Goal: Communication & Community: Ask a question

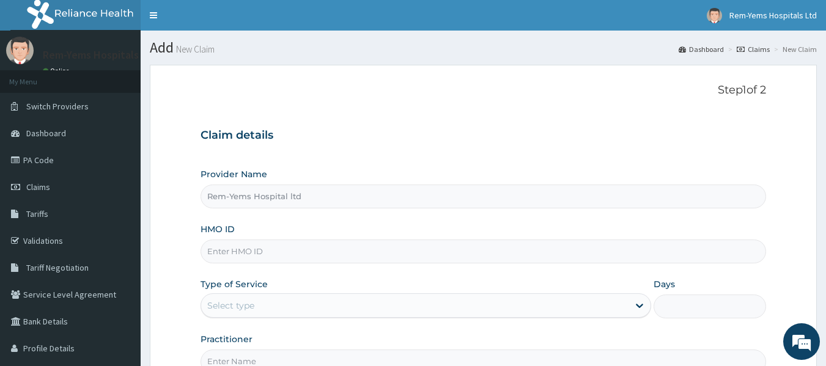
click at [263, 251] on input "HMO ID" at bounding box center [484, 252] width 566 height 24
type input "RFL/10315/A"
click at [248, 311] on div "Select type" at bounding box center [230, 306] width 47 height 12
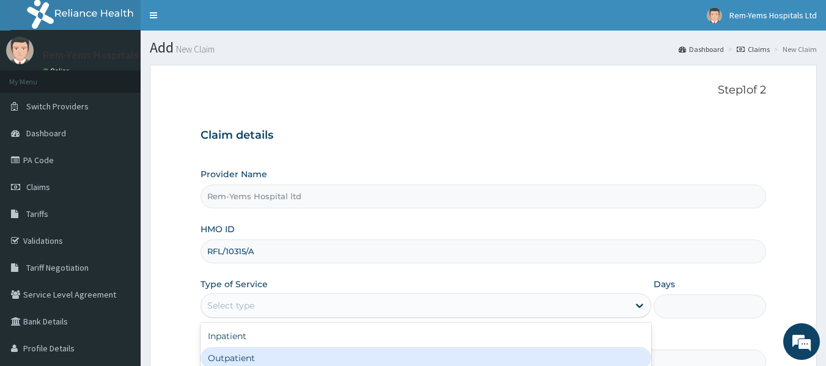
click at [251, 364] on div "Outpatient" at bounding box center [426, 358] width 451 height 22
type input "1"
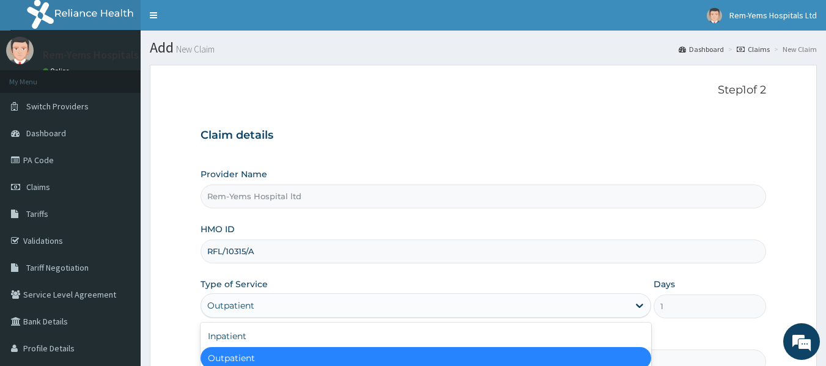
click at [251, 364] on div "Outpatient" at bounding box center [426, 358] width 451 height 22
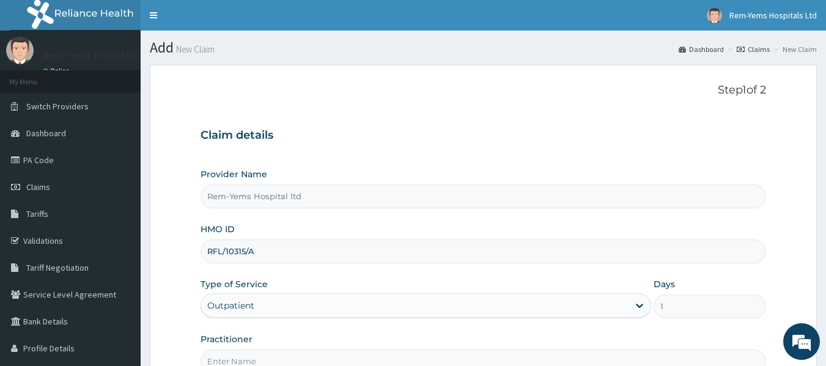
scroll to position [136, 0]
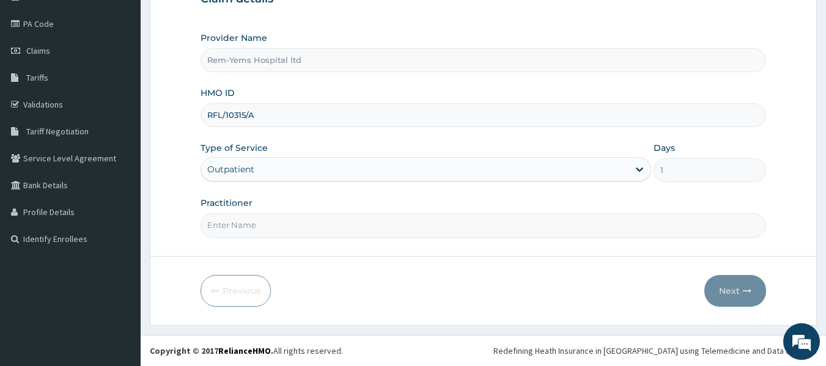
click at [256, 231] on input "Practitioner" at bounding box center [484, 225] width 566 height 24
type input "DR SHOYINKA"
click at [738, 298] on button "Next" at bounding box center [736, 291] width 62 height 32
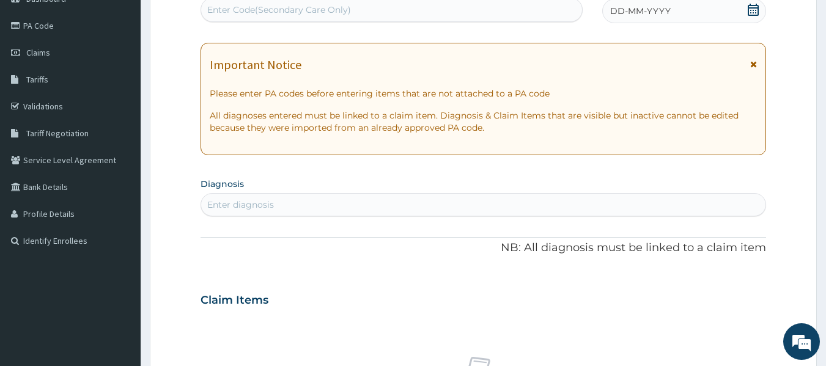
scroll to position [0, 0]
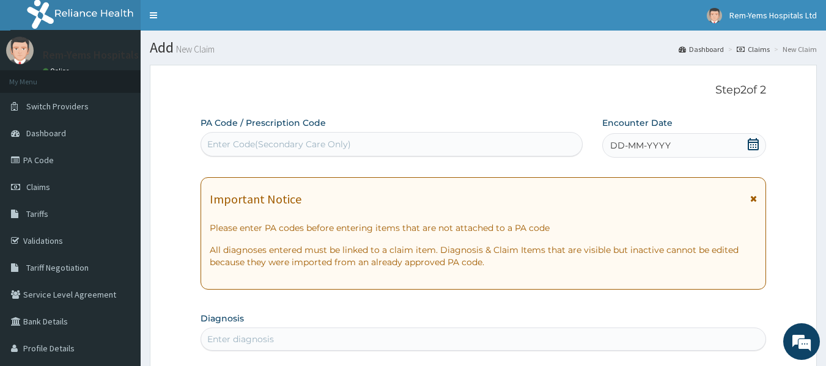
click at [730, 143] on div "DD-MM-YYYY" at bounding box center [684, 145] width 164 height 24
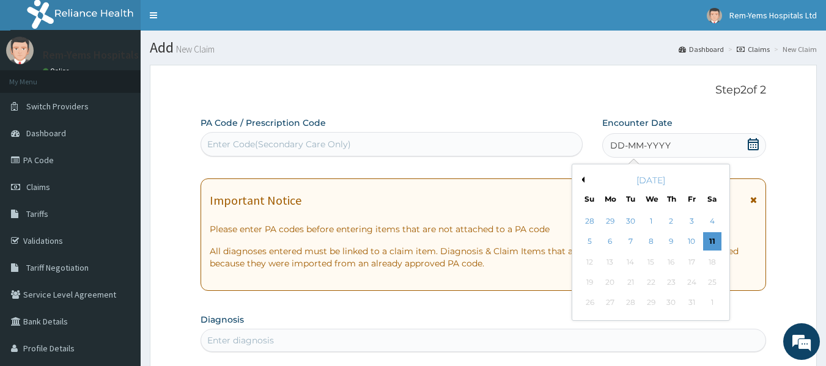
click at [580, 181] on button "Previous Month" at bounding box center [582, 180] width 6 height 6
click at [629, 278] on div "23" at bounding box center [631, 282] width 18 height 18
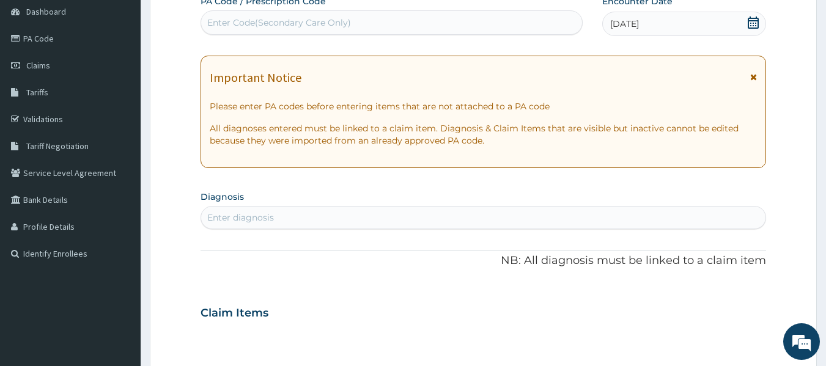
scroll to position [127, 0]
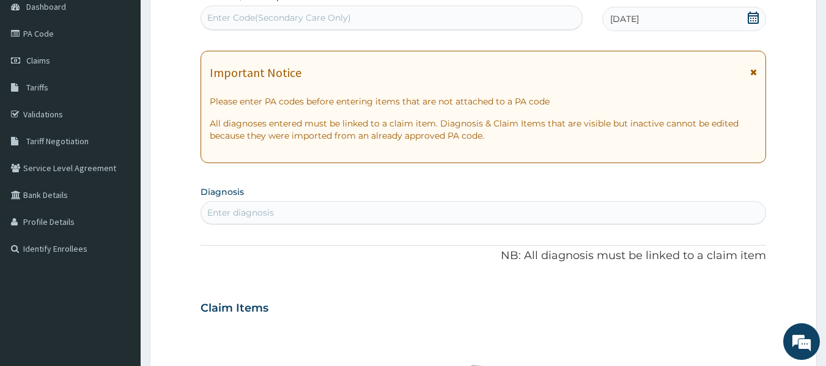
click at [325, 206] on div "Enter diagnosis" at bounding box center [483, 213] width 565 height 20
type input "P"
type input "M"
type input "PLASMOD"
click at [801, 345] on em at bounding box center [801, 341] width 33 height 33
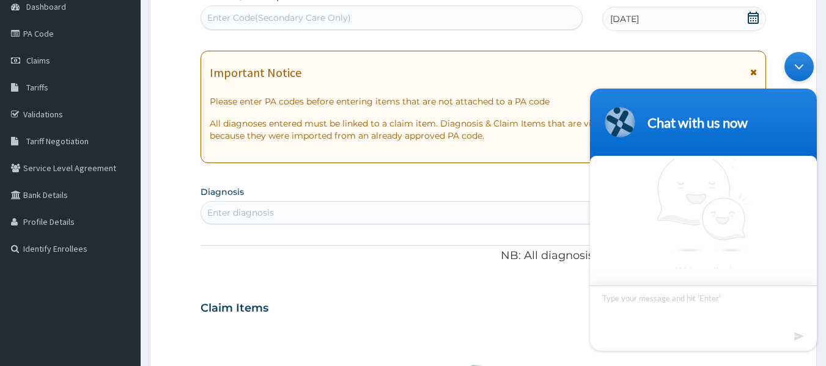
scroll to position [7, 0]
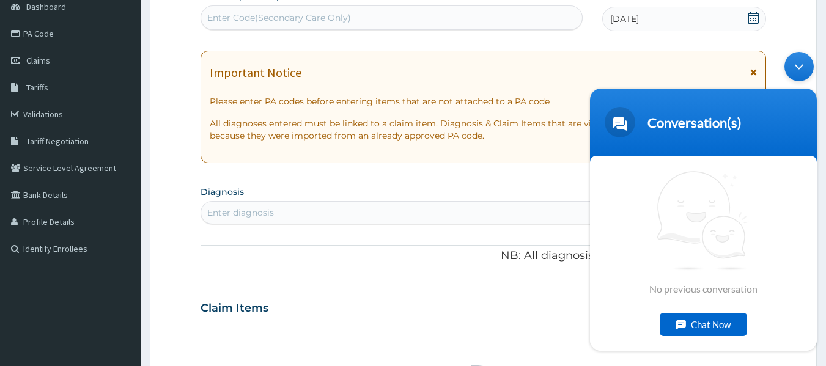
click at [698, 327] on div "Chat Now" at bounding box center [703, 324] width 87 height 23
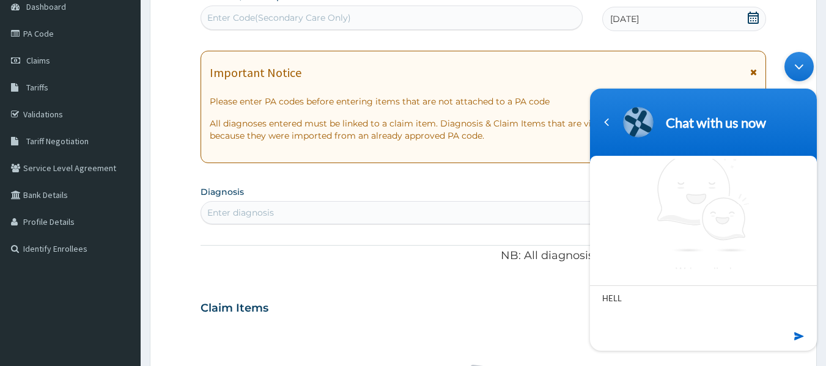
type textarea "HELLO"
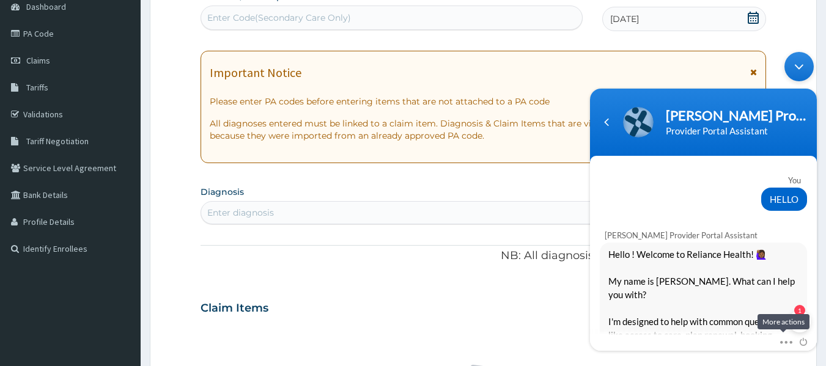
scroll to position [194, 0]
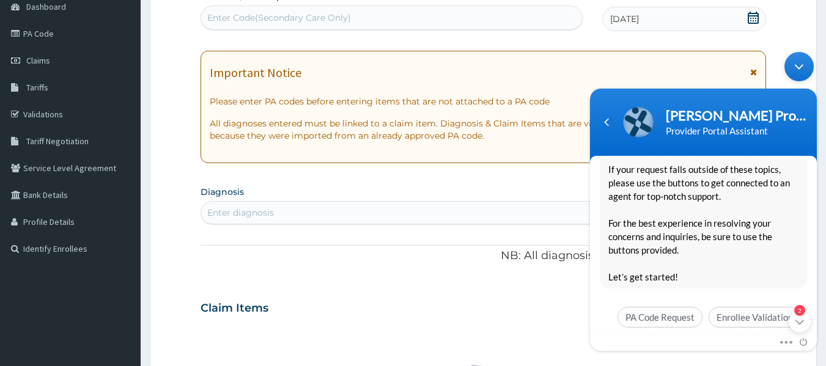
click at [665, 283] on span "Hello ! Welcome to Reliance Health! 🙋🏾‍♀️ My name is Naomi. What can I help you…" at bounding box center [704, 162] width 190 height 242
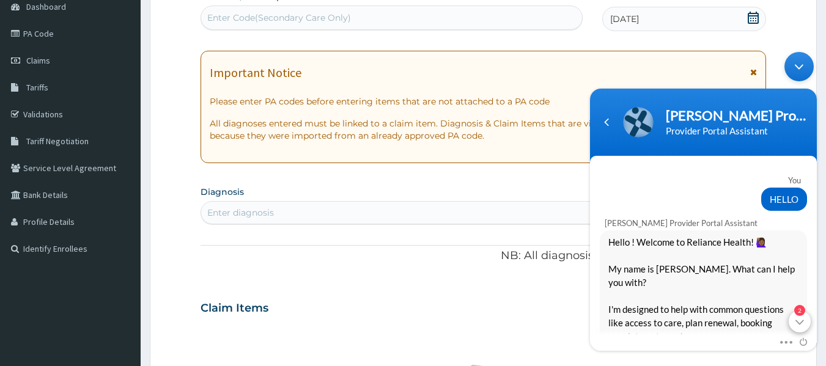
click at [799, 317] on div "2" at bounding box center [800, 321] width 22 height 22
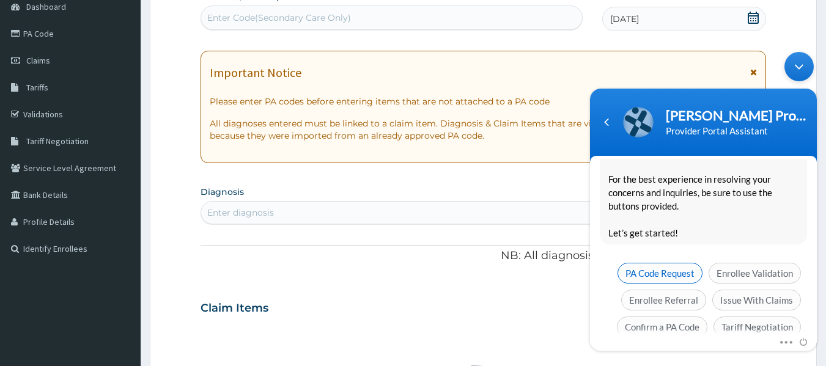
click at [679, 262] on span "PA Code Request" at bounding box center [660, 272] width 85 height 21
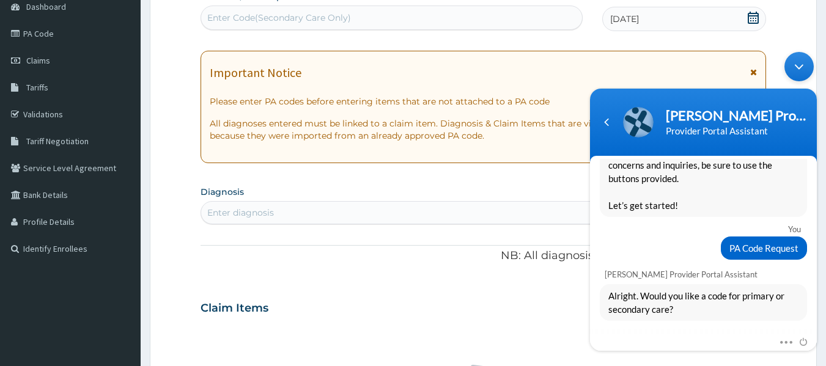
scroll to position [288, 0]
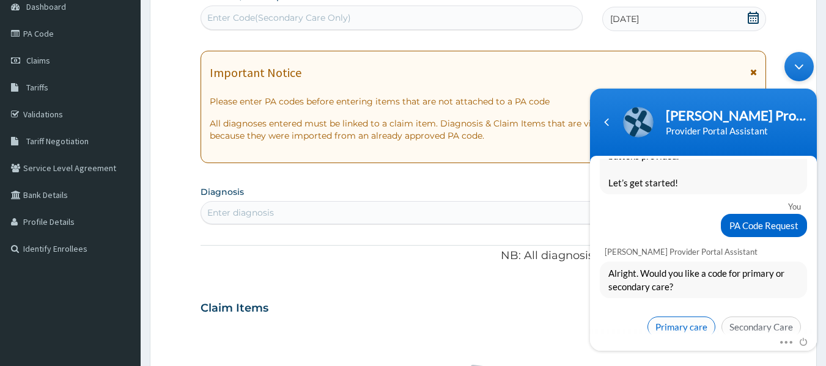
click at [692, 316] on span "Primary care" at bounding box center [682, 326] width 68 height 21
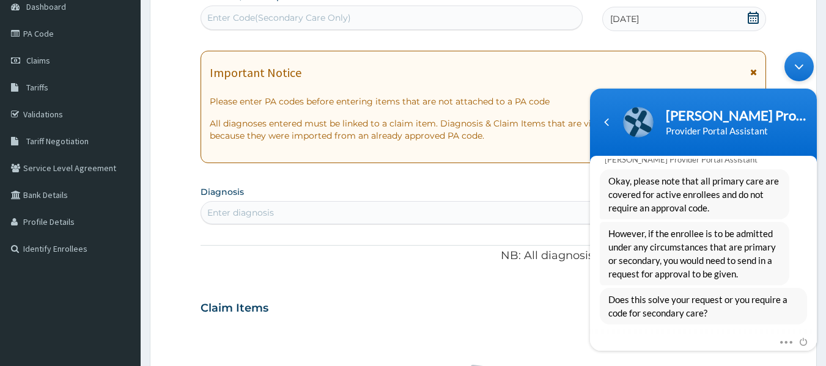
scroll to position [511, 0]
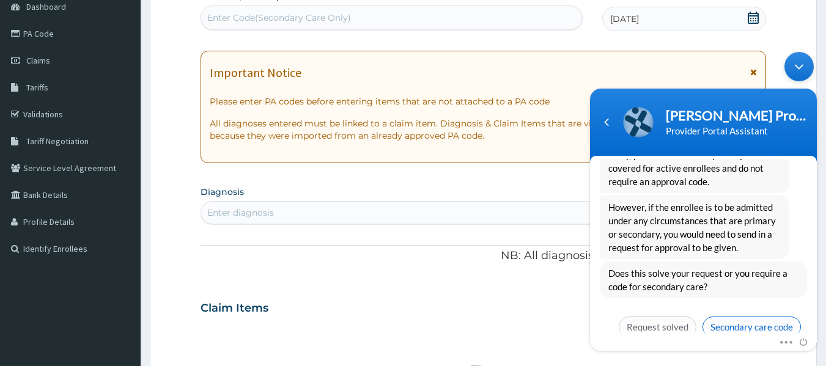
click at [769, 316] on span "Secondary care code" at bounding box center [752, 326] width 98 height 21
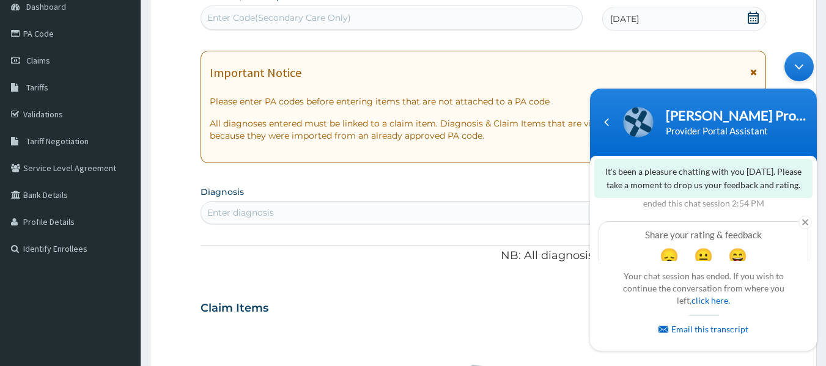
scroll to position [1036, 0]
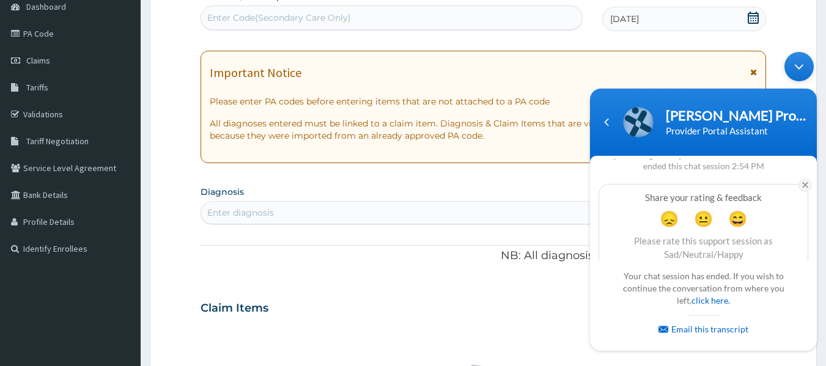
click at [801, 178] on em at bounding box center [805, 184] width 13 height 13
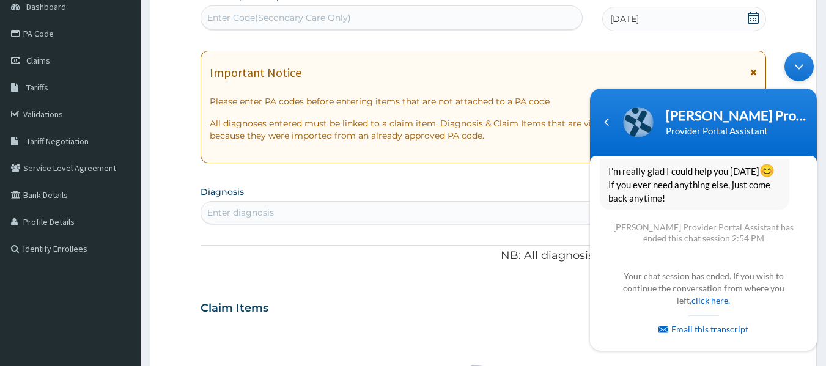
scroll to position [950, 0]
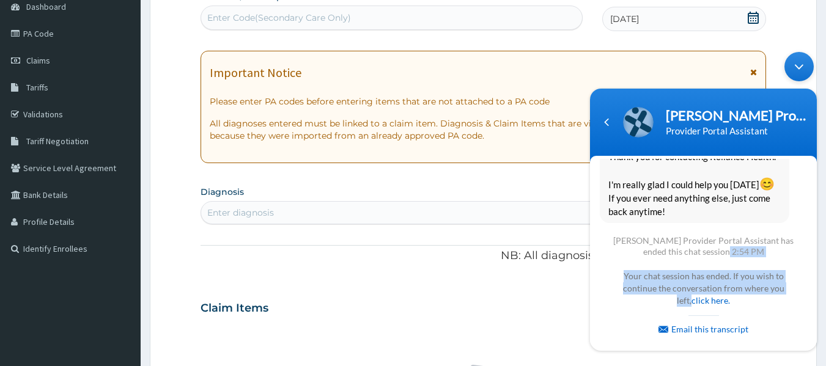
drag, startPoint x: 818, startPoint y: 254, endPoint x: 813, endPoint y: 287, distance: 33.4
click at [813, 287] on body "Naomi Provider Portal Assistant Provider Portal Assistant You HELLO Naomi Provi…" at bounding box center [703, 200] width 239 height 311
click at [704, 298] on link "click here." at bounding box center [711, 300] width 39 height 10
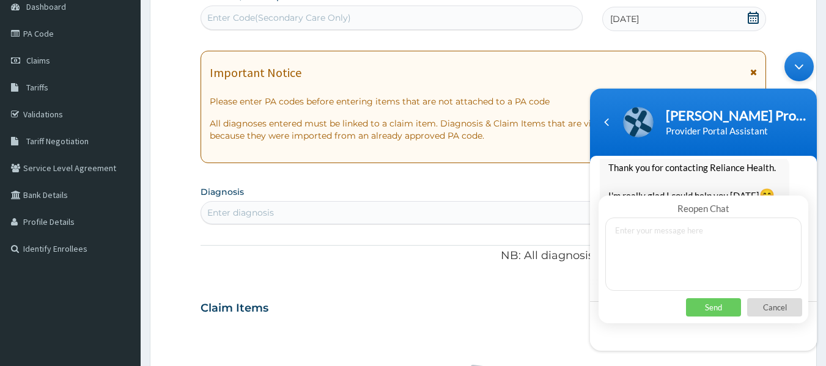
scroll to position [867, 0]
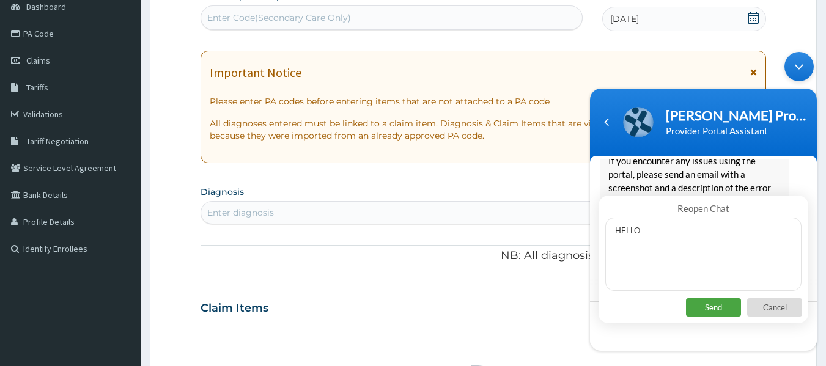
type textarea "HELLO"
click at [714, 310] on p "Send" at bounding box center [713, 307] width 55 height 18
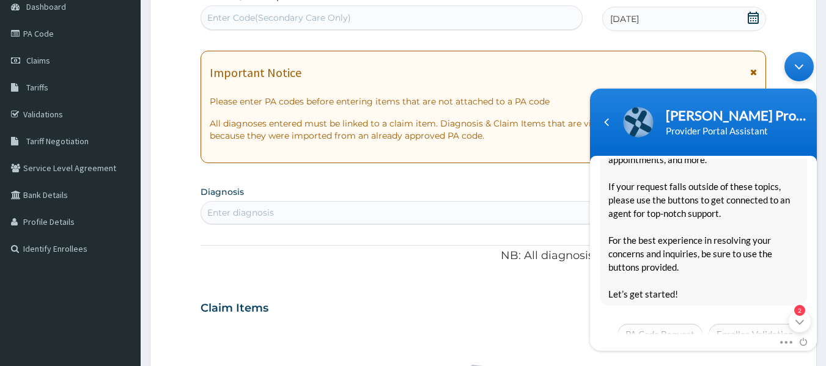
scroll to position [0, 0]
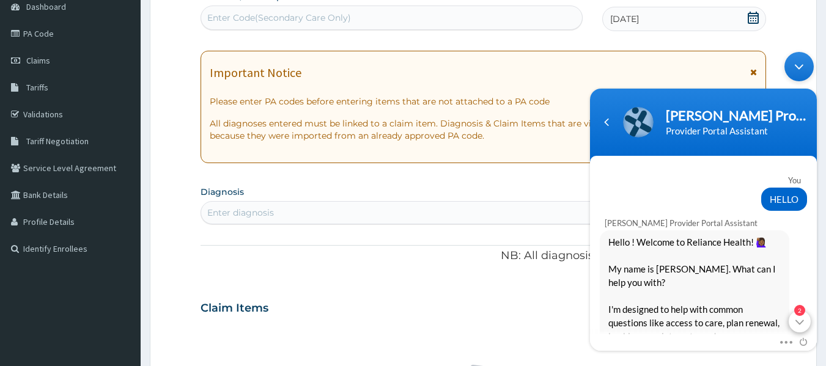
click at [801, 330] on div "2" at bounding box center [800, 321] width 22 height 22
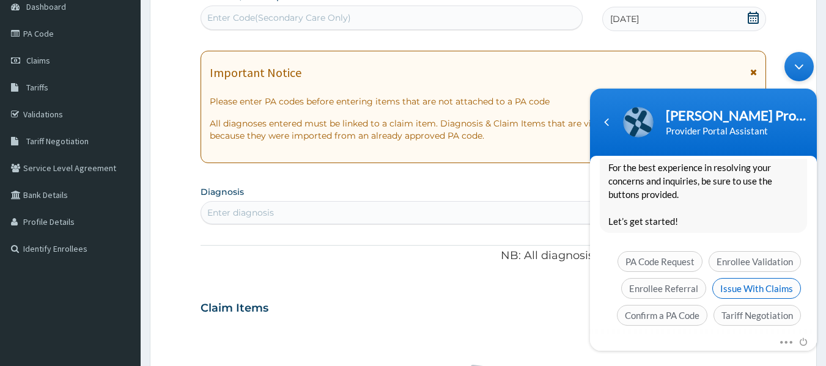
click at [754, 278] on span "Issue With Claims" at bounding box center [757, 288] width 89 height 21
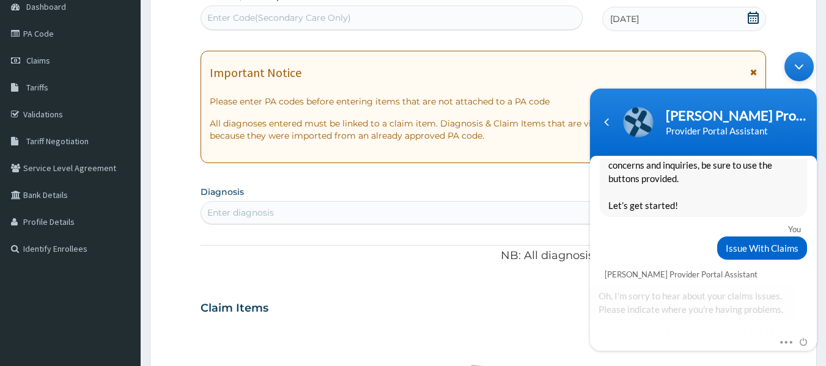
scroll to position [1360, 0]
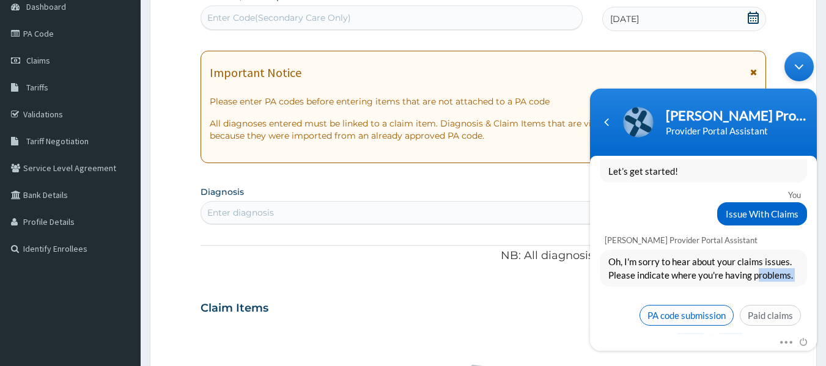
drag, startPoint x: 753, startPoint y: 271, endPoint x: 721, endPoint y: 294, distance: 39.9
click at [721, 294] on div "Oh, I'm sorry to hear about your claims issues. Please indicate where you're ha…" at bounding box center [703, 291] width 227 height 82
click at [700, 305] on span "PA code submission" at bounding box center [687, 315] width 94 height 21
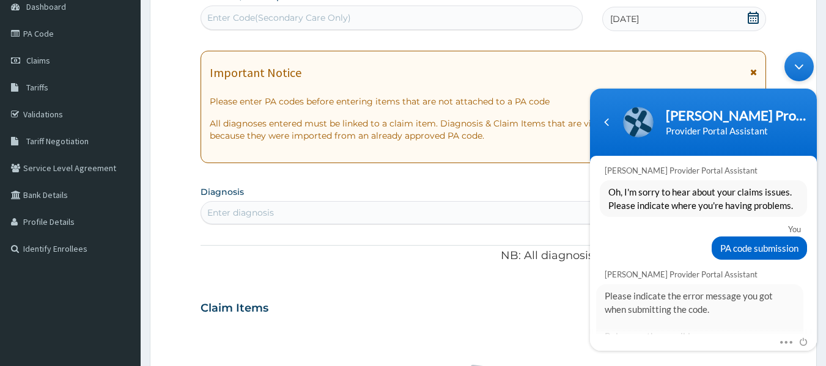
scroll to position [1585, 0]
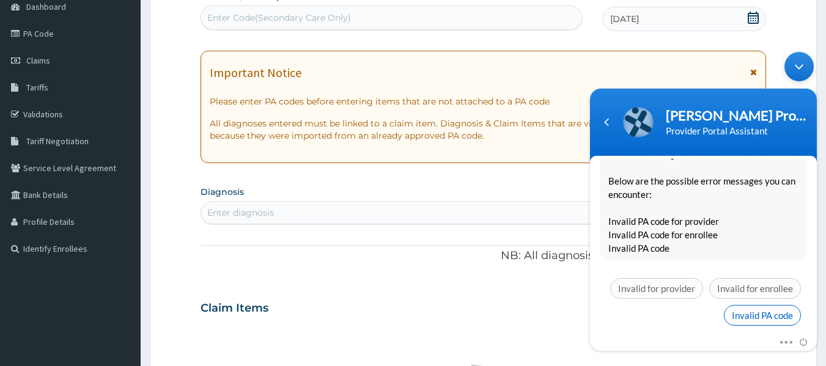
click at [738, 305] on span "Invalid PA code" at bounding box center [762, 315] width 77 height 21
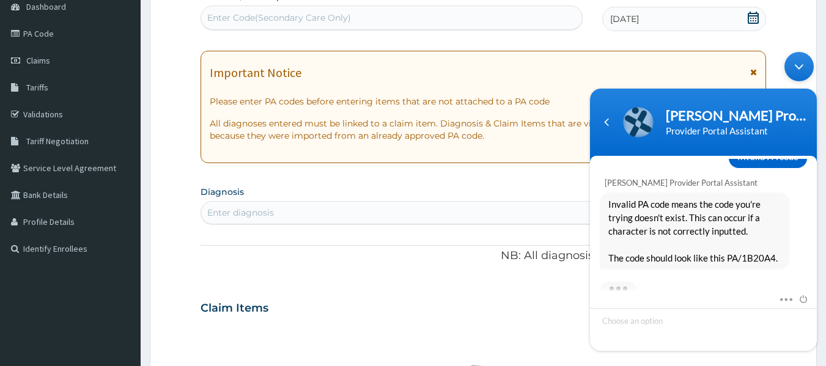
scroll to position [1742, 0]
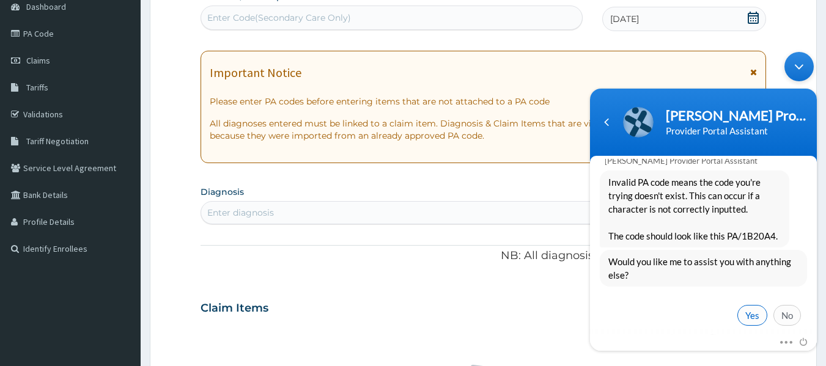
click at [746, 305] on span "Yes" at bounding box center [753, 315] width 30 height 21
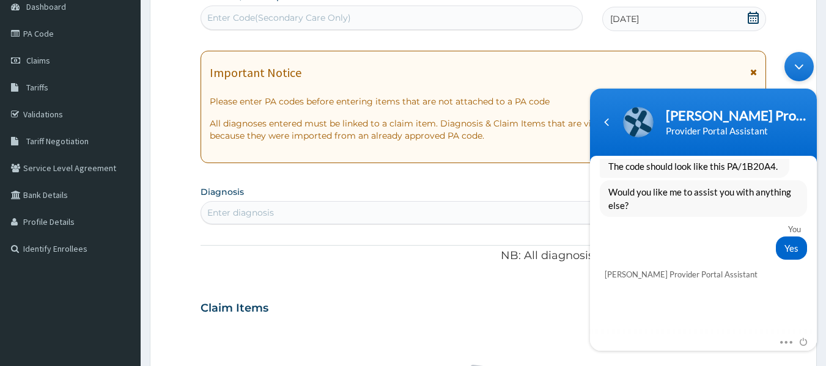
scroll to position [1913, 0]
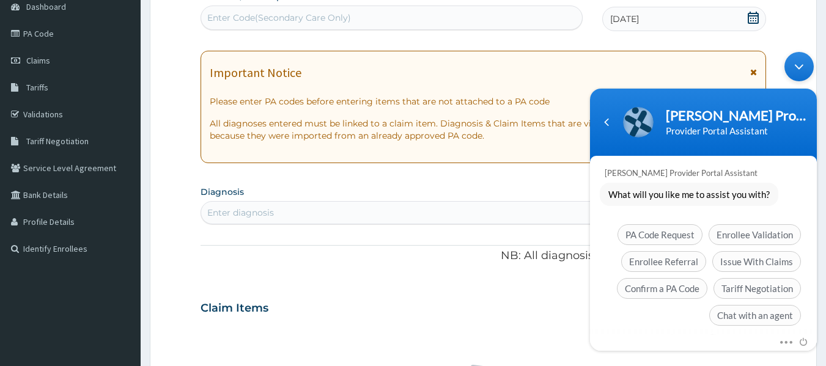
click at [746, 305] on span "Chat with an agent" at bounding box center [755, 315] width 92 height 21
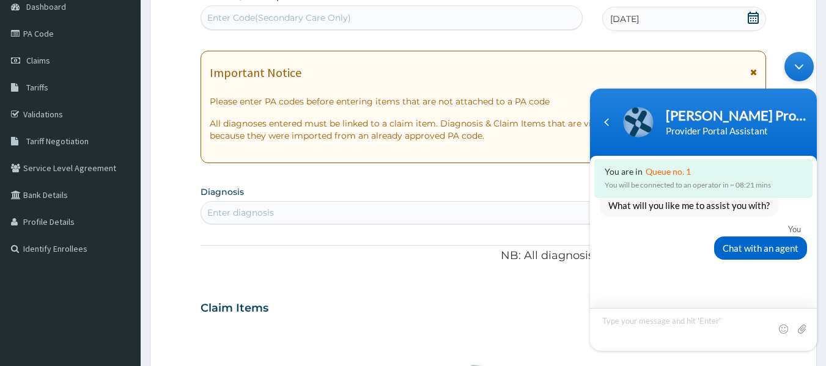
scroll to position [1965, 0]
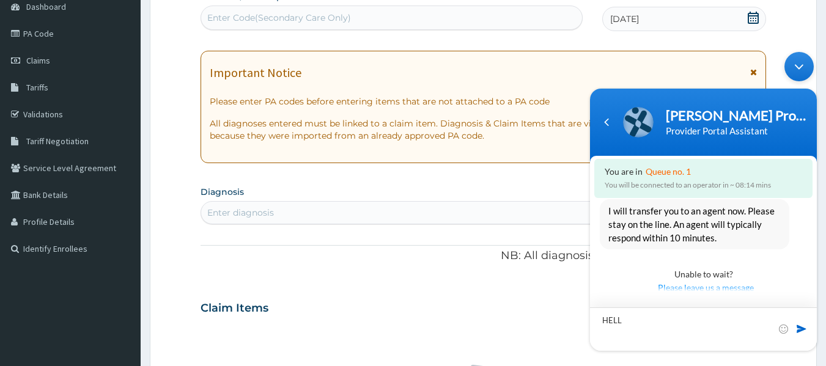
type textarea "HELLO"
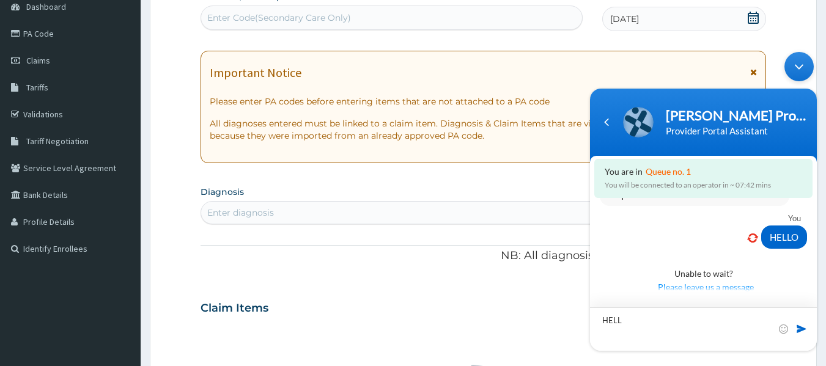
type textarea "HELLO"
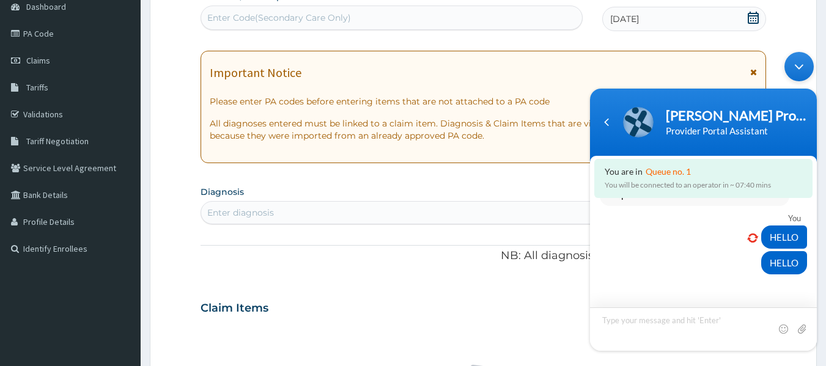
scroll to position [2034, 0]
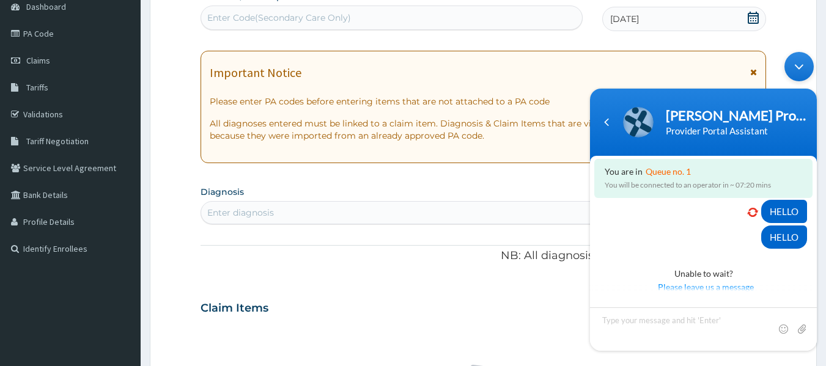
click at [811, 263] on div "Unable to wait? Please leave us a message" at bounding box center [703, 273] width 227 height 51
click at [808, 234] on div "HELLO" at bounding box center [703, 236] width 227 height 23
click at [808, 225] on div "HELLO" at bounding box center [703, 236] width 227 height 23
click at [808, 196] on div "You are in Queue no. 1 You will be connected to an operator in ~ 07:15 mins" at bounding box center [704, 177] width 218 height 39
click at [808, 157] on header "Naomi Provider Portal Assistant Provider Portal Assistant" at bounding box center [703, 124] width 227 height 73
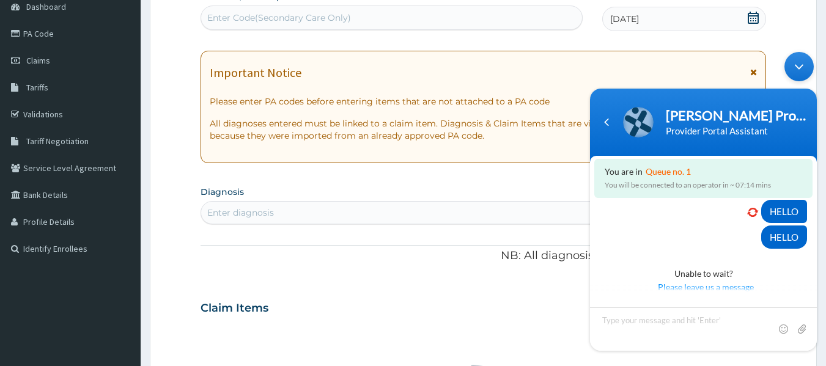
click at [808, 111] on div "[PERSON_NAME] Provider Portal Assistant" at bounding box center [737, 115] width 142 height 17
click at [808, 88] on body "Naomi Provider Portal Assistant Provider Portal Assistant You are in Queue no. …" at bounding box center [703, 201] width 239 height 311
click at [808, 13] on form "Step 2 of 2 PA Code / Prescription Code Enter Code(Secondary Care Only) Encount…" at bounding box center [483, 324] width 667 height 773
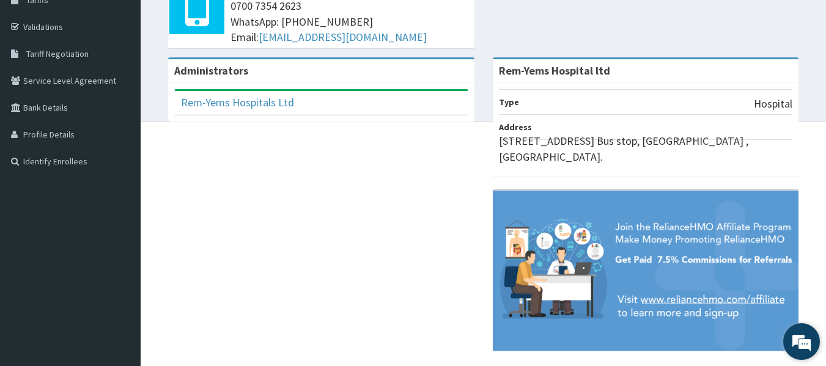
click at [795, 338] on em at bounding box center [801, 341] width 33 height 33
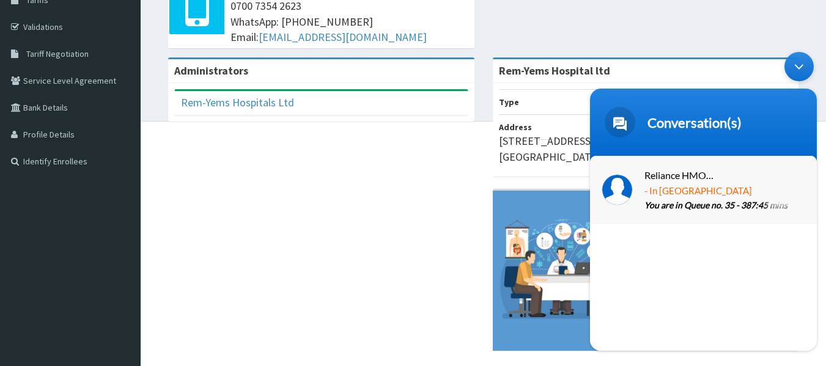
click at [726, 183] on span "- In [GEOGRAPHIC_DATA]" at bounding box center [699, 191] width 108 height 16
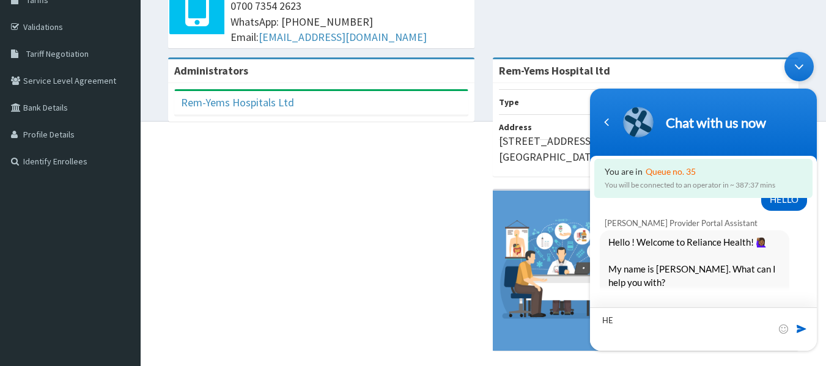
scroll to position [2036, 0]
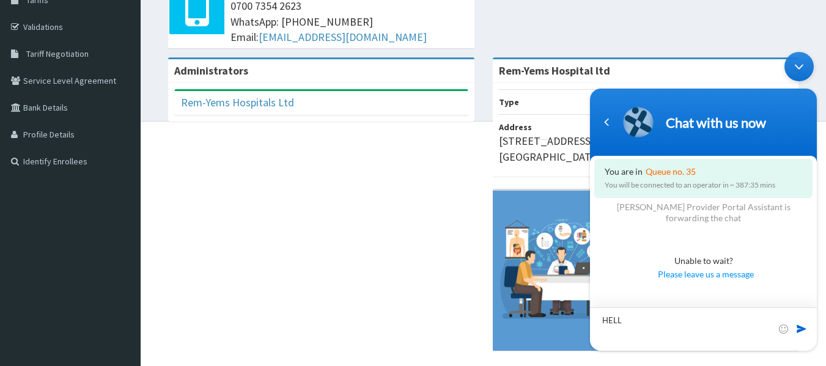
type textarea "HELLO"
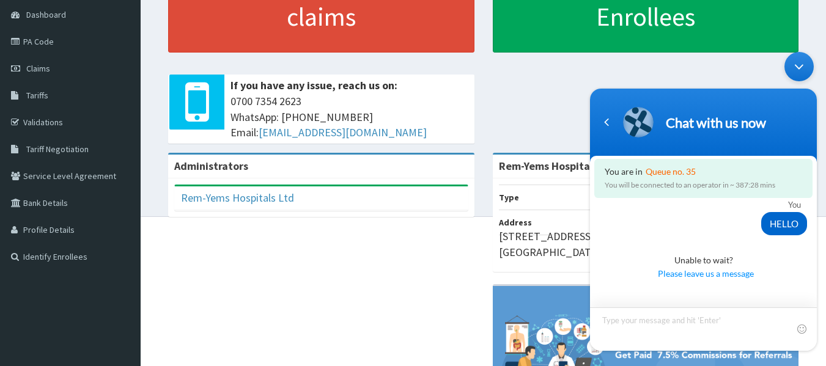
scroll to position [214, 0]
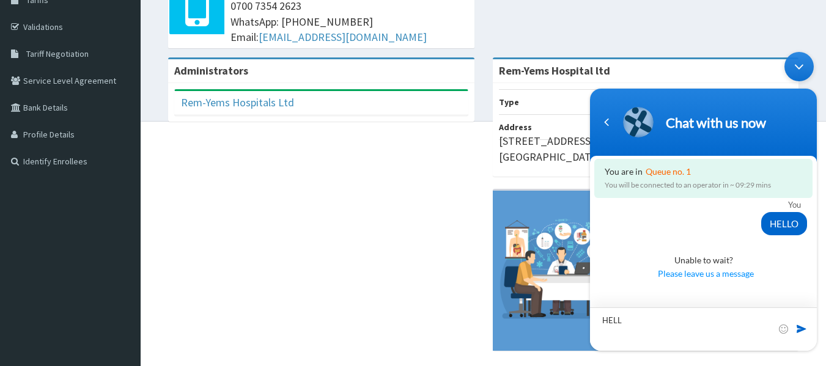
type textarea "HELLO"
click at [691, 270] on span "Please leave us a message" at bounding box center [706, 273] width 201 height 13
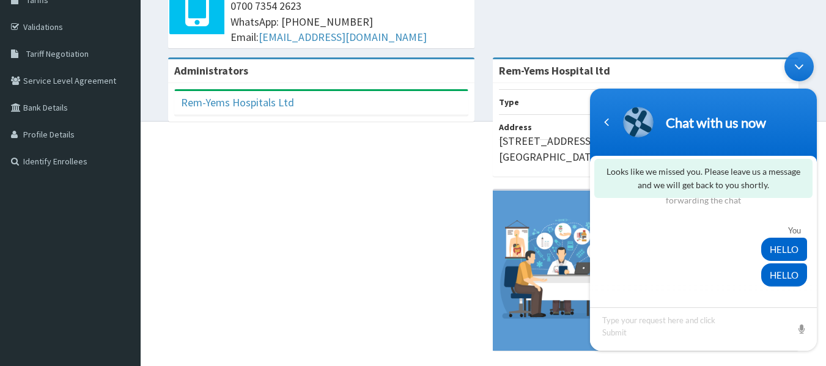
scroll to position [2100, 0]
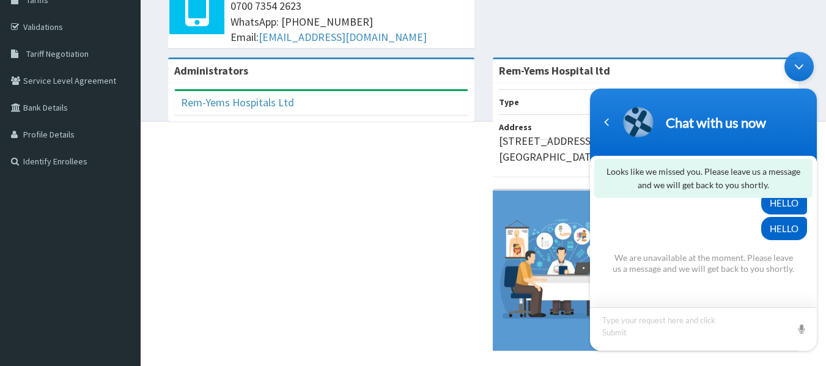
click at [689, 325] on textarea "Type your message and hit 'Enter'" at bounding box center [703, 328] width 227 height 43
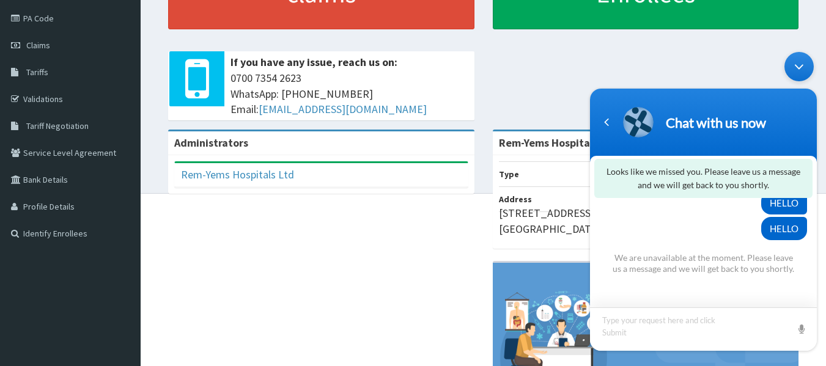
scroll to position [214, 0]
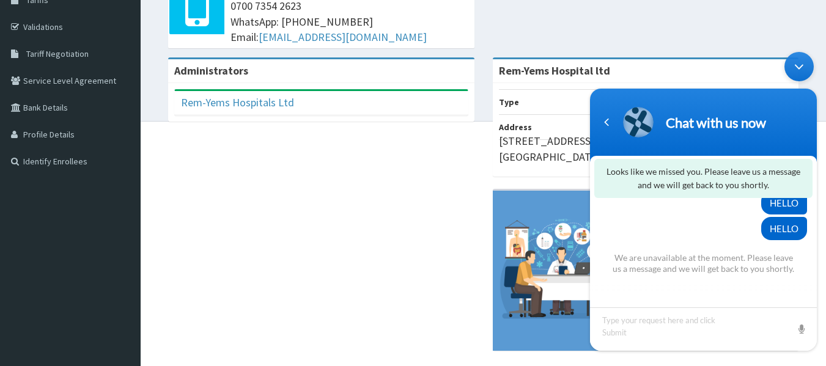
drag, startPoint x: 817, startPoint y: 284, endPoint x: 812, endPoint y: 174, distance: 110.2
click at [812, 174] on section "Looks like we missed you. Please leave us a message and we will get back to you…" at bounding box center [703, 252] width 227 height 195
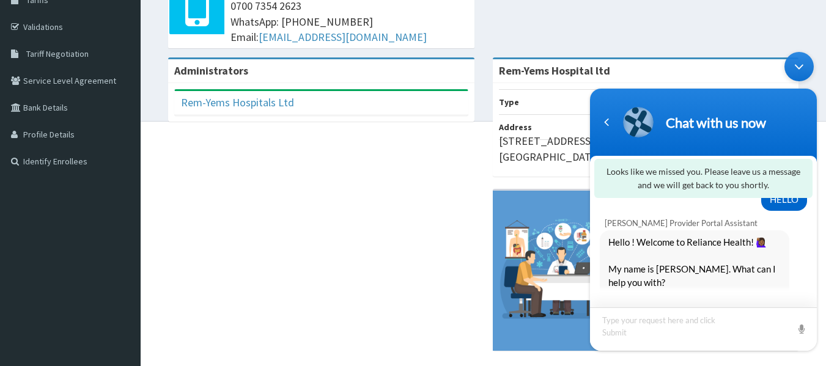
click at [715, 317] on textarea "Type your message and hit 'Enter'" at bounding box center [703, 328] width 227 height 43
type textarea "HELLO"
click at [806, 333] on span at bounding box center [802, 328] width 12 height 12
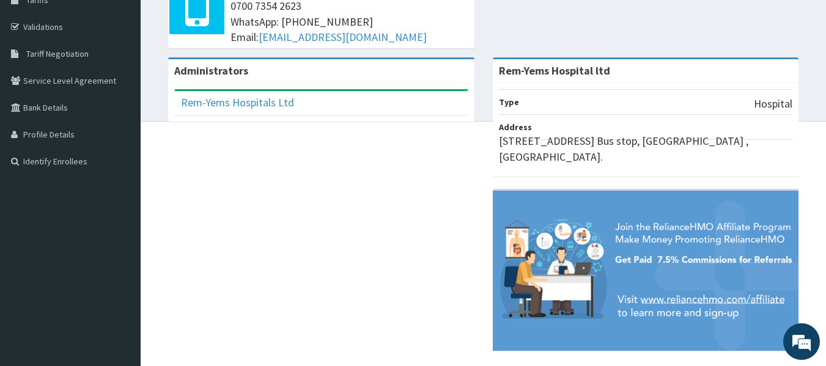
click at [0, 185] on aside "Rem-Yems Hospitals Ltd Online My Menu Switch Providers Dashboard PA Code Claims…" at bounding box center [70, 85] width 141 height 599
click at [21, 212] on aside "Rem-Yems Hospitals Ltd Online My Menu Switch Providers Dashboard PA Code Claims…" at bounding box center [70, 85] width 141 height 599
click at [809, 345] on em at bounding box center [801, 341] width 33 height 33
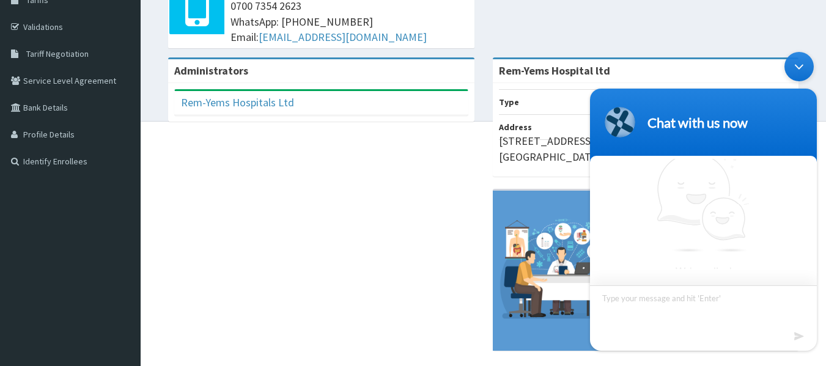
scroll to position [7, 0]
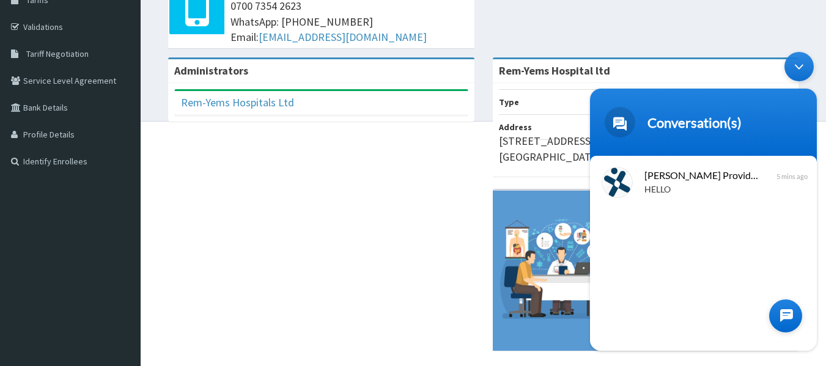
click at [243, 191] on div "Administrators Rem-Yems Hospitals Ltd Full Name Rem-Yems Hospitals Ltd Email Ad…" at bounding box center [483, 210] width 667 height 306
drag, startPoint x: 733, startPoint y: 364, endPoint x: 730, endPoint y: 377, distance: 13.8
click at [730, 366] on html "RelianceHMO Provider Portal | Dashboard R EL Toggle navigation Rem-Yems Hospita…" at bounding box center [413, 85] width 826 height 599
